Goal: Information Seeking & Learning: Learn about a topic

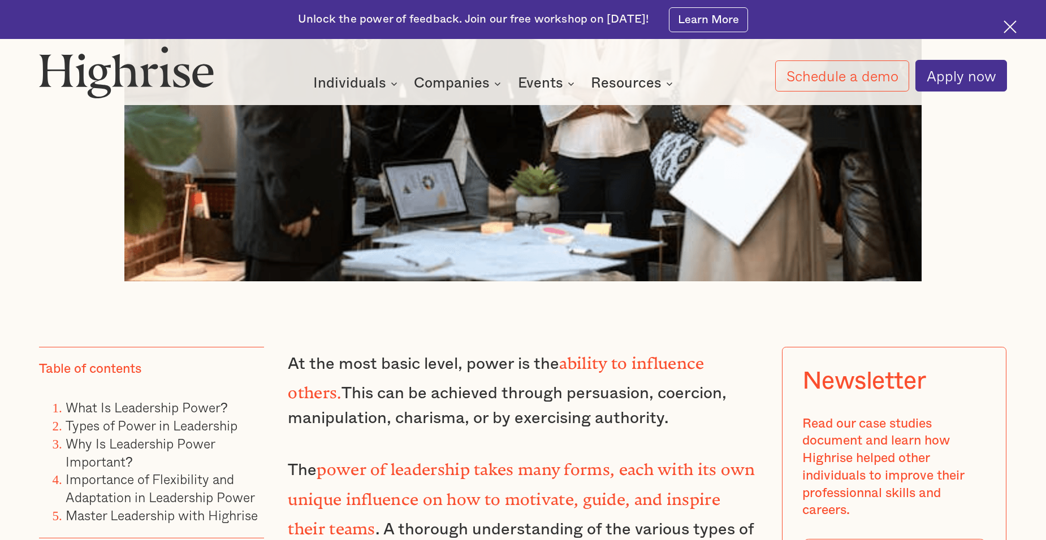
scroll to position [735, 0]
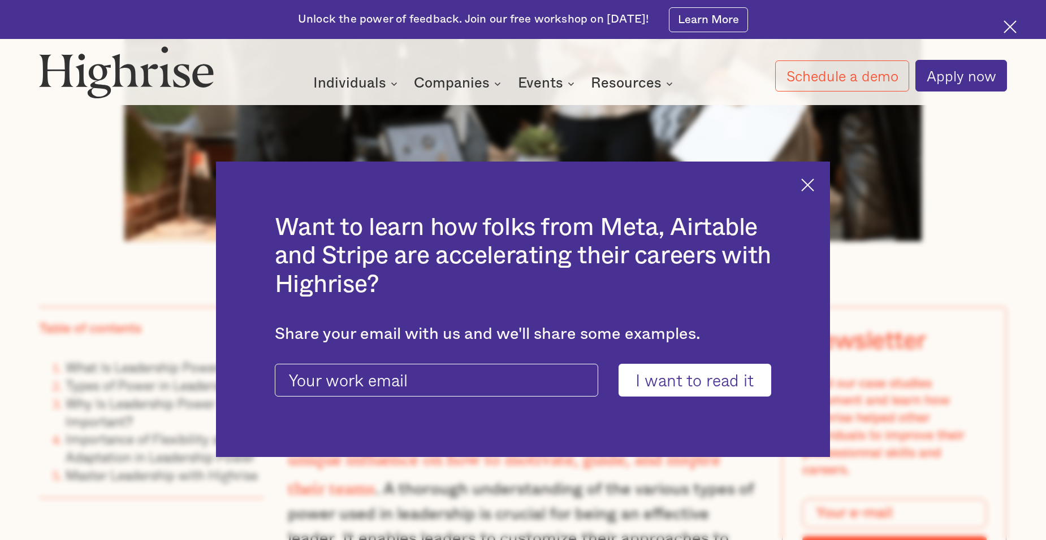
click at [810, 181] on img at bounding box center [807, 185] width 13 height 13
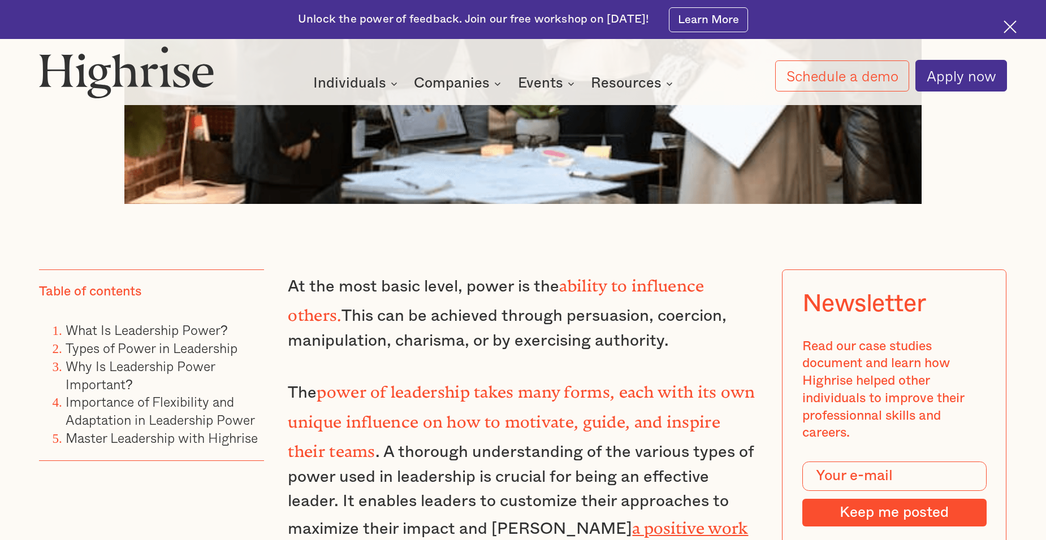
scroll to position [791, 0]
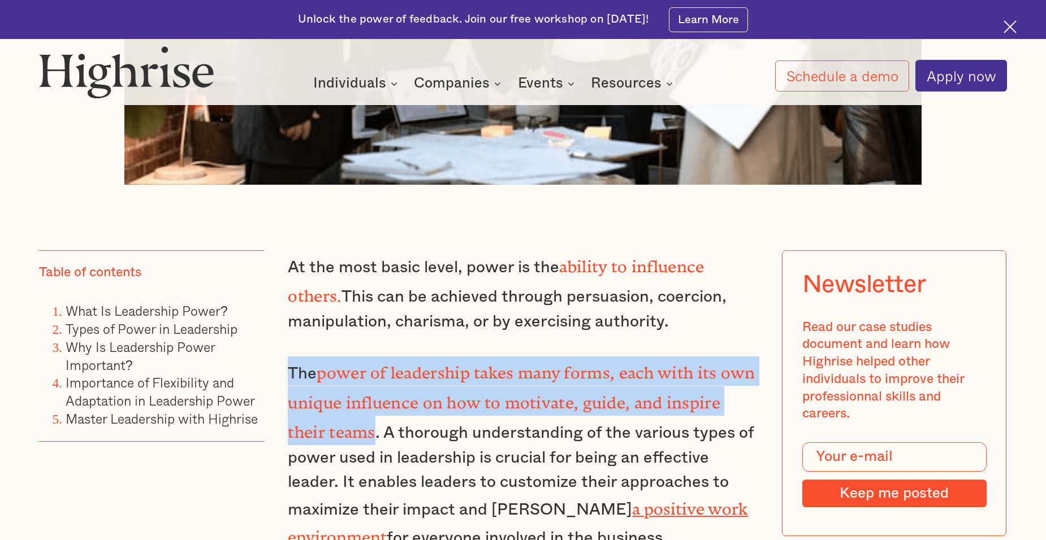
drag, startPoint x: 287, startPoint y: 362, endPoint x: 332, endPoint y: 412, distance: 66.4
click at [332, 412] on p "The power of leadership takes many forms, each with its own unique influence on…" at bounding box center [523, 454] width 470 height 194
copy p "The power of leadership takes many forms, each with its own unique influence on…"
click at [371, 362] on p "The power of leadership takes many forms, each with its own unique influence on…" at bounding box center [523, 454] width 470 height 194
drag, startPoint x: 286, startPoint y: 366, endPoint x: 332, endPoint y: 417, distance: 68.4
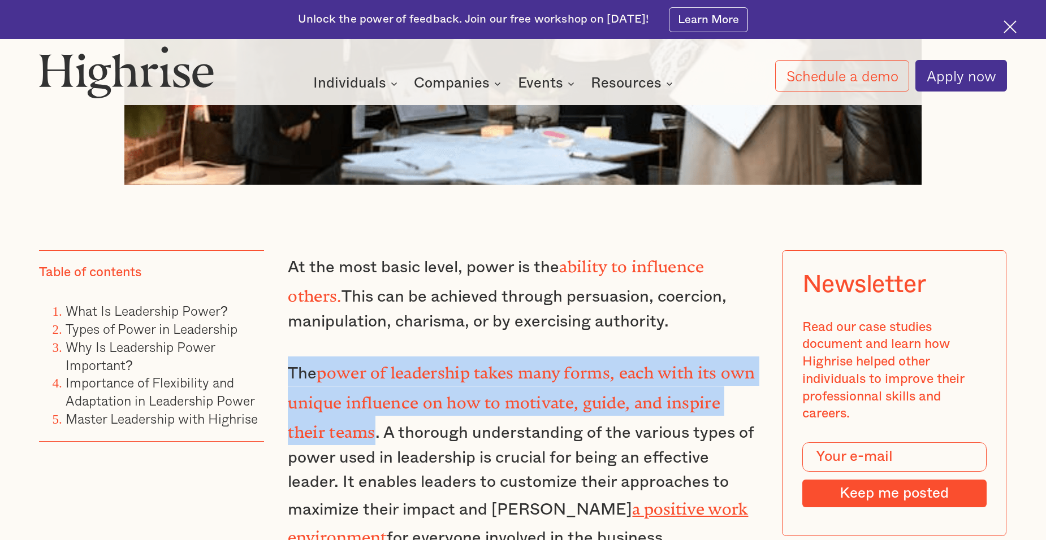
click at [332, 417] on p "The power of leadership takes many forms, each with its own unique influence on…" at bounding box center [523, 454] width 470 height 194
copy p "The power of leadership takes many forms, each with its own unique influence on…"
drag, startPoint x: 288, startPoint y: 370, endPoint x: 331, endPoint y: 415, distance: 62.4
click at [331, 415] on p "The power of leadership takes many forms, each with its own unique influence on…" at bounding box center [523, 454] width 470 height 194
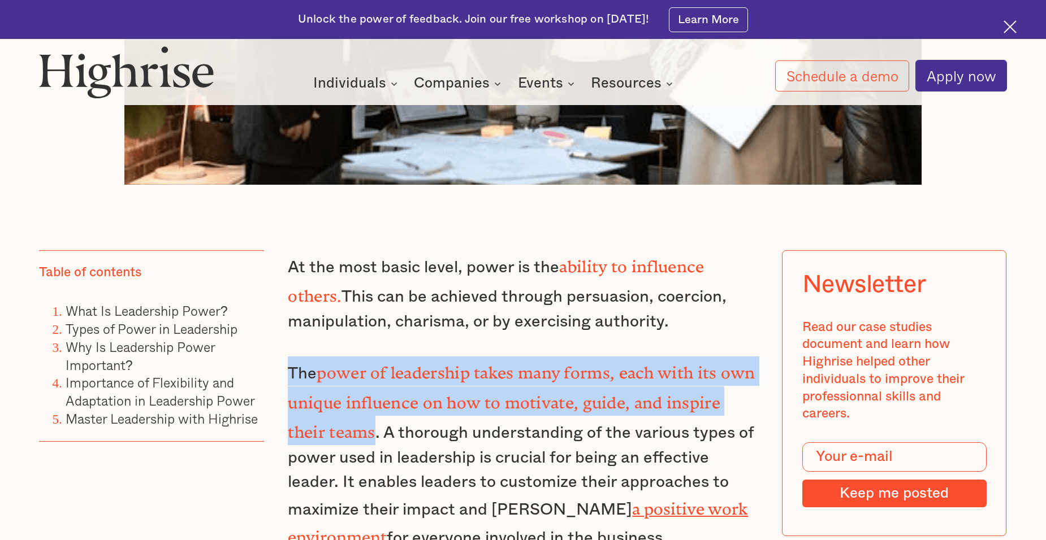
copy p "The power of leadership takes many forms, each with its own unique influence on…"
click at [494, 9] on div "Unlock the power of feedback. Join our free workshop on [DATE]! Learn More" at bounding box center [523, 19] width 1046 height 39
